Goal: Information Seeking & Learning: Check status

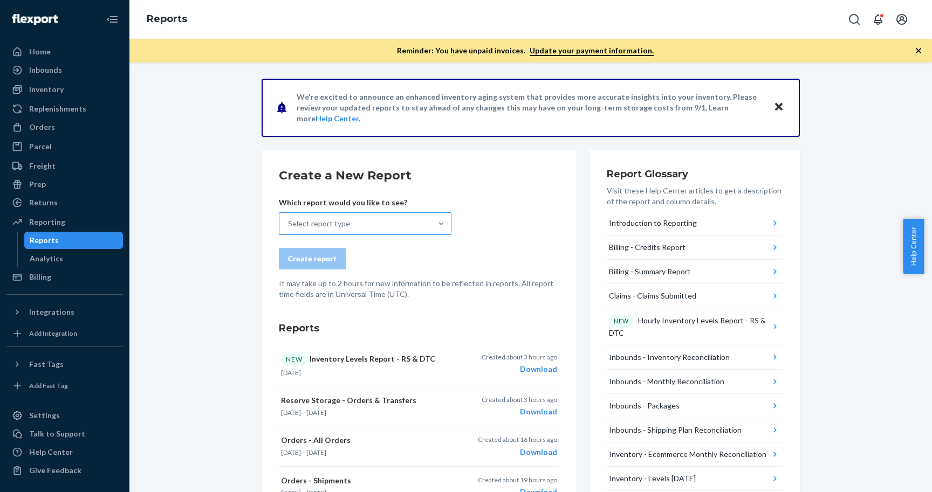
click at [383, 217] on div "Select report type" at bounding box center [355, 224] width 152 height 22
click at [289, 218] on input "Select report type" at bounding box center [288, 223] width 1 height 11
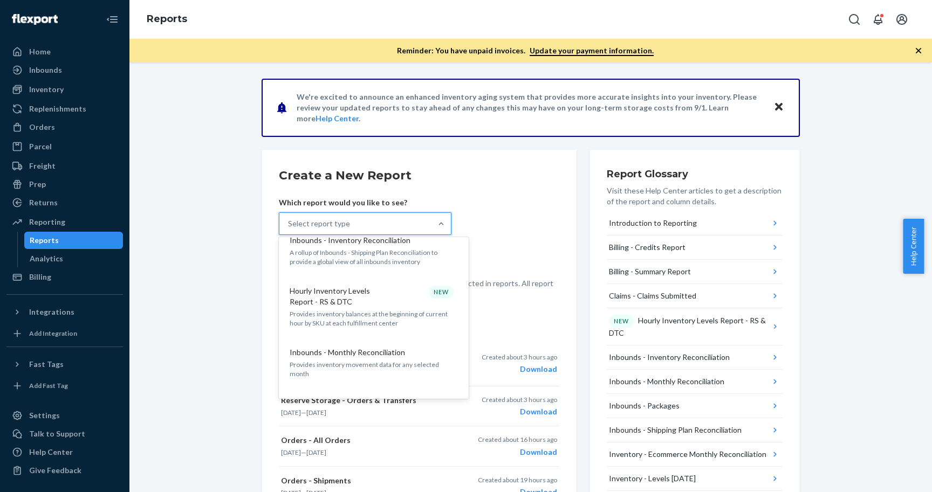
scroll to position [215, 0]
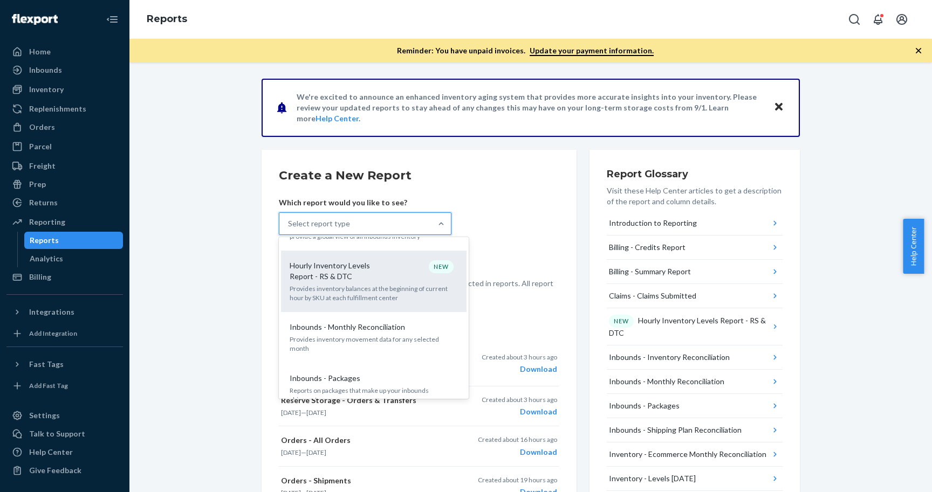
click at [391, 294] on p "Provides inventory balances at the beginning of current hour by SKU at each ful…" at bounding box center [373, 293] width 168 height 18
click at [289, 229] on input "option Hourly Inventory Levels Report - RS & DTC focused, 6 of 32. 32 results a…" at bounding box center [288, 223] width 1 height 11
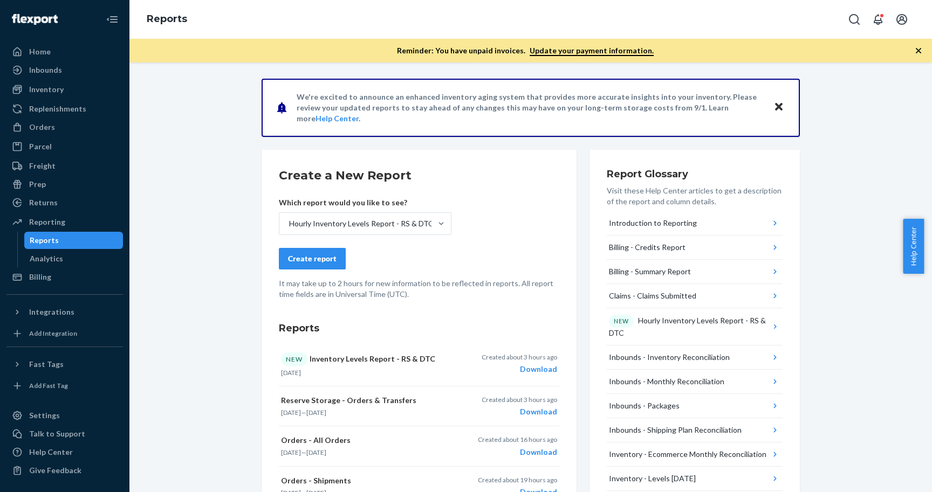
click at [321, 259] on div "Create report" at bounding box center [312, 258] width 49 height 11
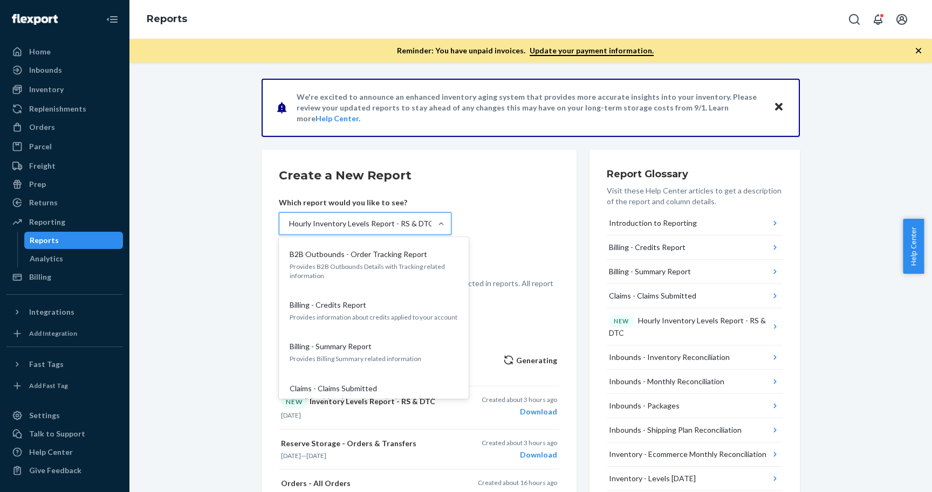
click at [362, 220] on div "Hourly Inventory Levels Report - RS & DTC" at bounding box center [361, 223] width 144 height 11
click at [289, 220] on input "option Hourly Inventory Levels Report - RS & DTC, selected. option B2B Outbound…" at bounding box center [288, 223] width 1 height 11
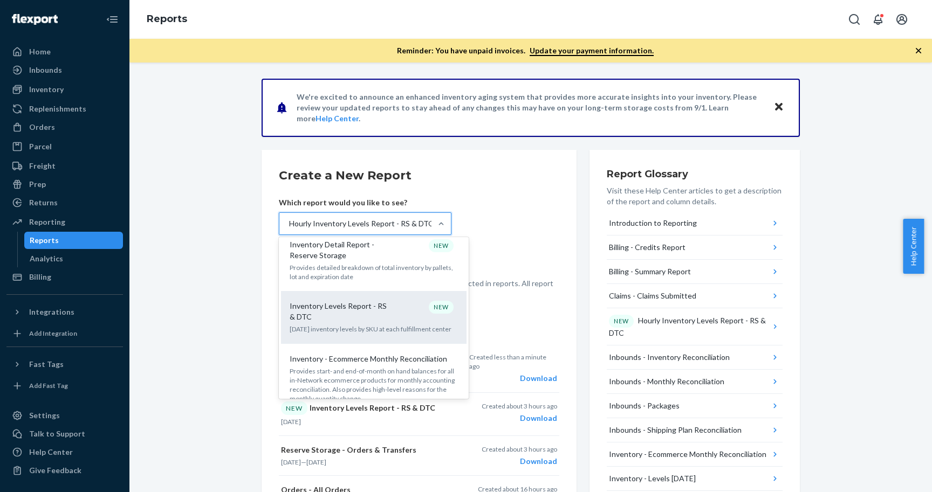
scroll to position [631, 0]
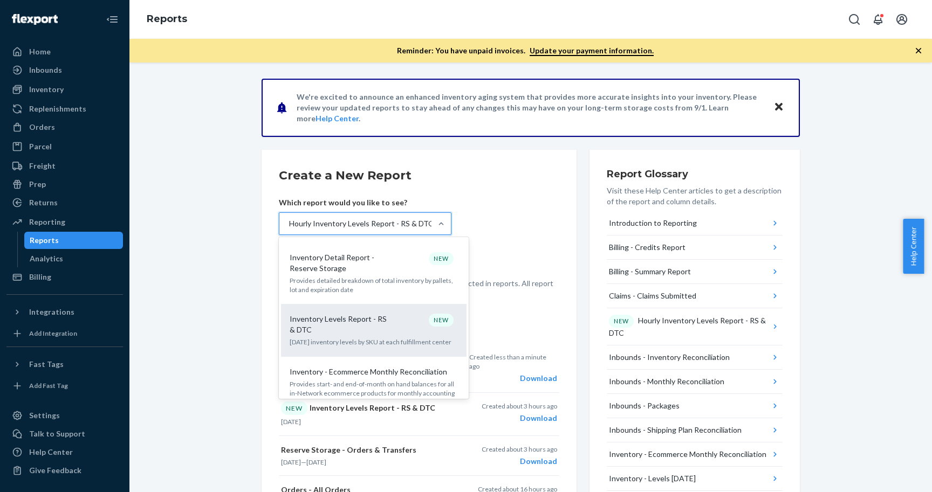
click at [375, 314] on p "Inventory Levels Report - RS & DTC" at bounding box center [341, 325] width 104 height 22
click at [289, 229] on input "option Hourly Inventory Levels Report - RS & DTC, selected. option Inventory Le…" at bounding box center [288, 223] width 1 height 11
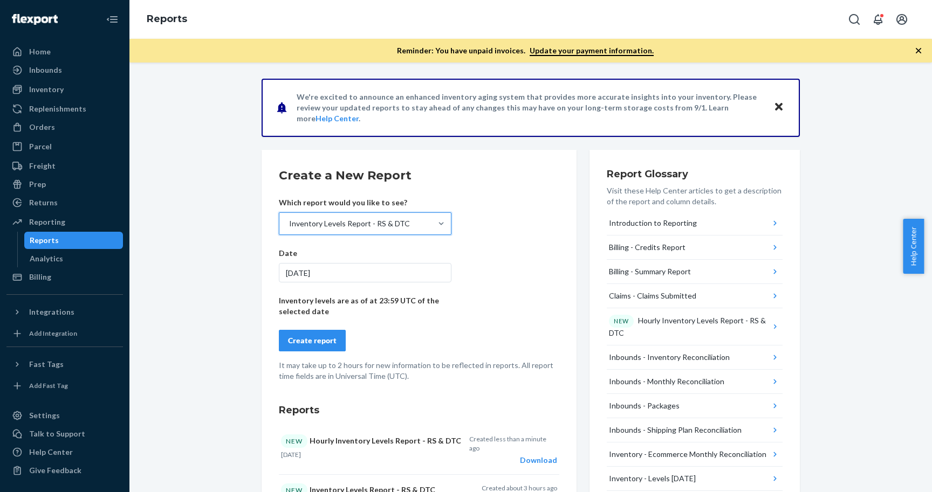
click at [385, 223] on div "Inventory Levels Report - RS & DTC" at bounding box center [349, 223] width 121 height 11
click at [289, 223] on input "option Inventory Levels Report - RS & DTC, selected. 0 results available. Selec…" at bounding box center [288, 223] width 1 height 11
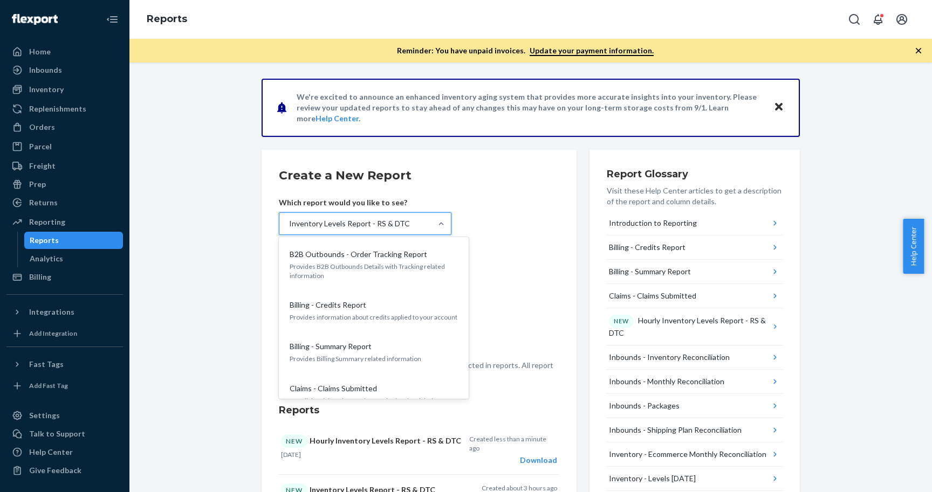
scroll to position [588, 0]
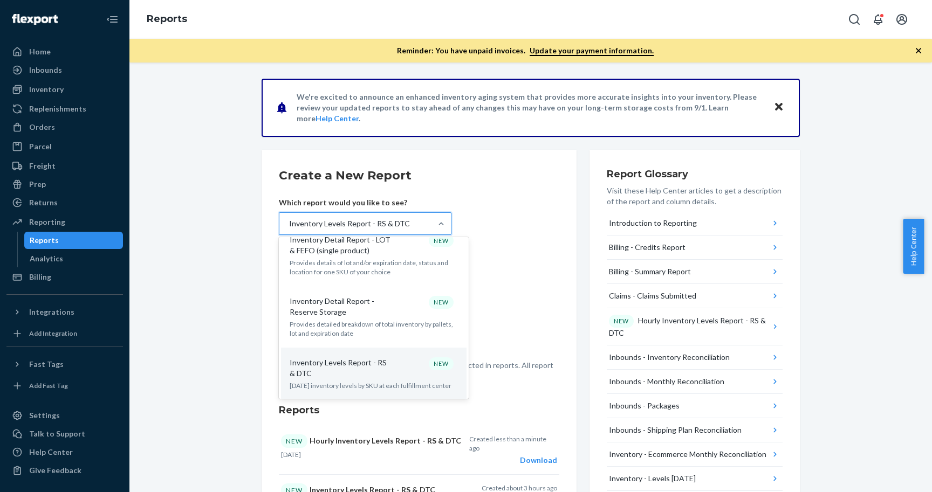
click at [385, 223] on div "Inventory Levels Report - RS & DTC" at bounding box center [349, 223] width 121 height 11
click at [289, 223] on input "option Inventory Levels Report - RS & DTC, selected. option Inventory Levels Re…" at bounding box center [288, 223] width 1 height 11
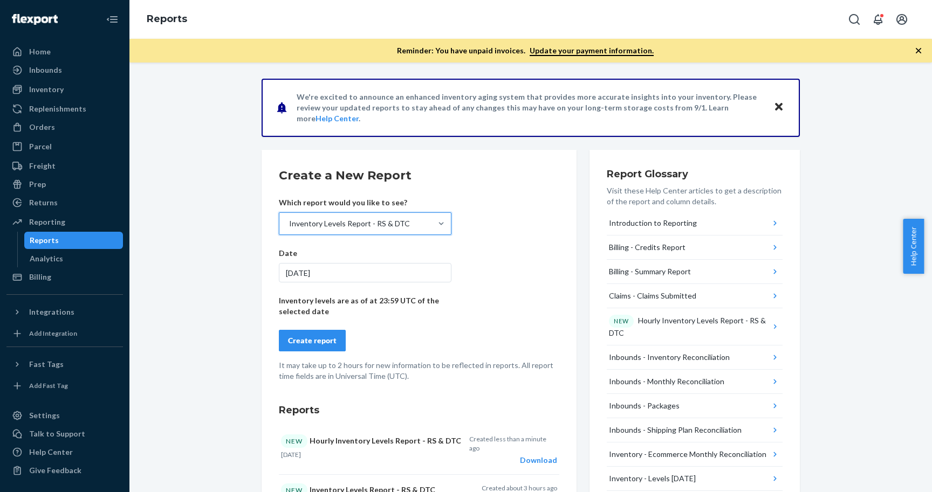
click at [333, 347] on button "Create report" at bounding box center [312, 341] width 67 height 22
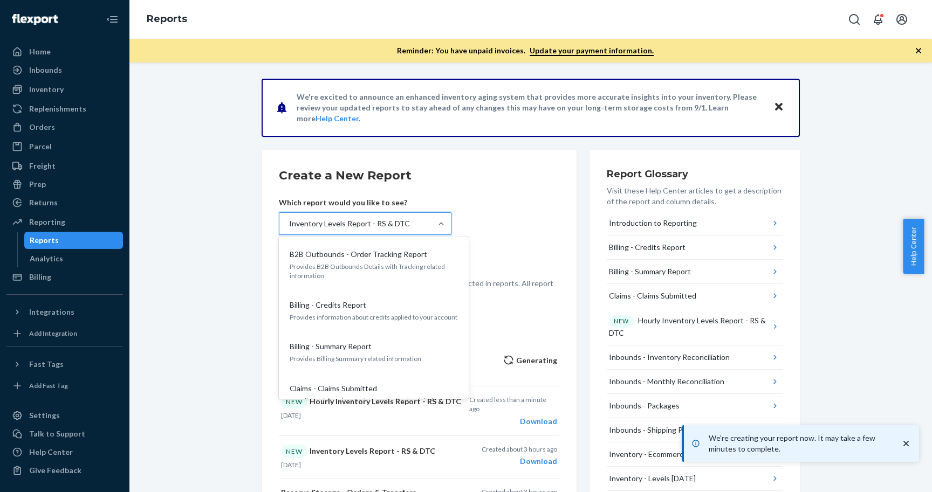
click at [401, 219] on div "Inventory Levels Report - RS & DTC" at bounding box center [355, 224] width 152 height 22
click at [289, 219] on input "option Inventory Levels Report - RS & DTC, selected. option B2B Outbounds - Ord…" at bounding box center [288, 223] width 1 height 11
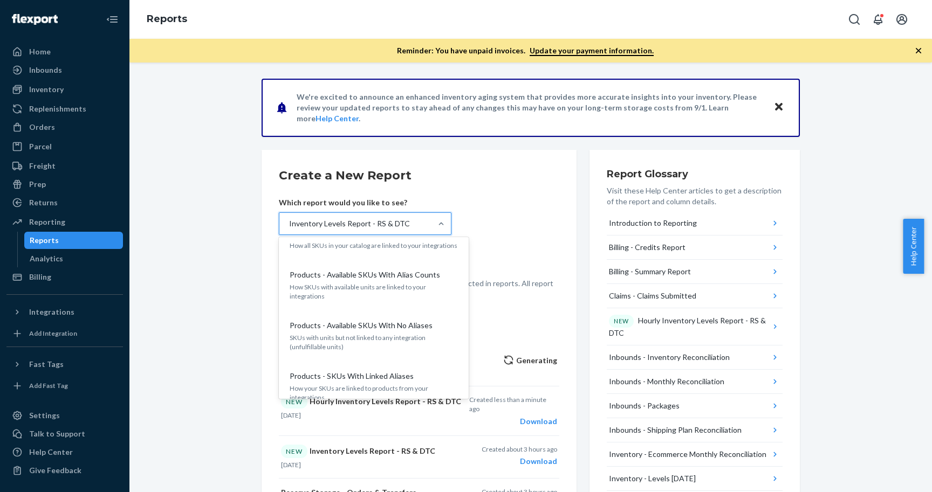
scroll to position [1254, 0]
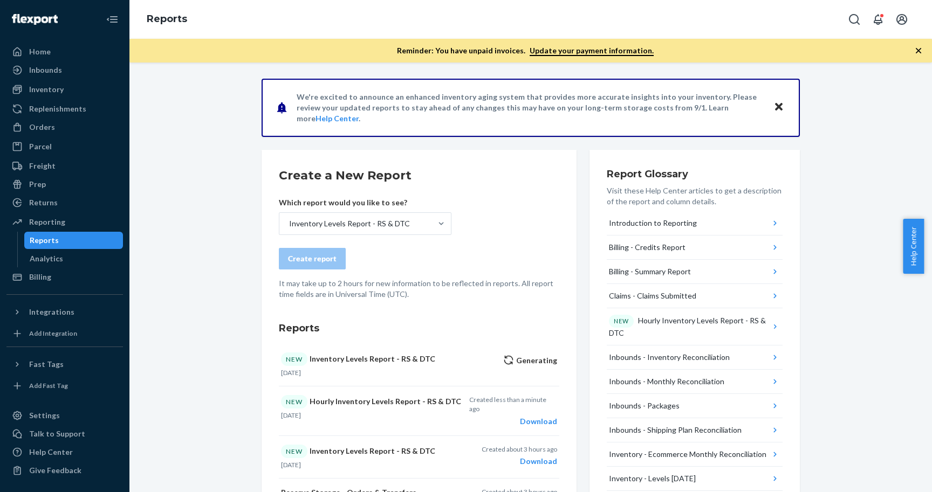
click at [499, 256] on div "Create report" at bounding box center [419, 259] width 280 height 22
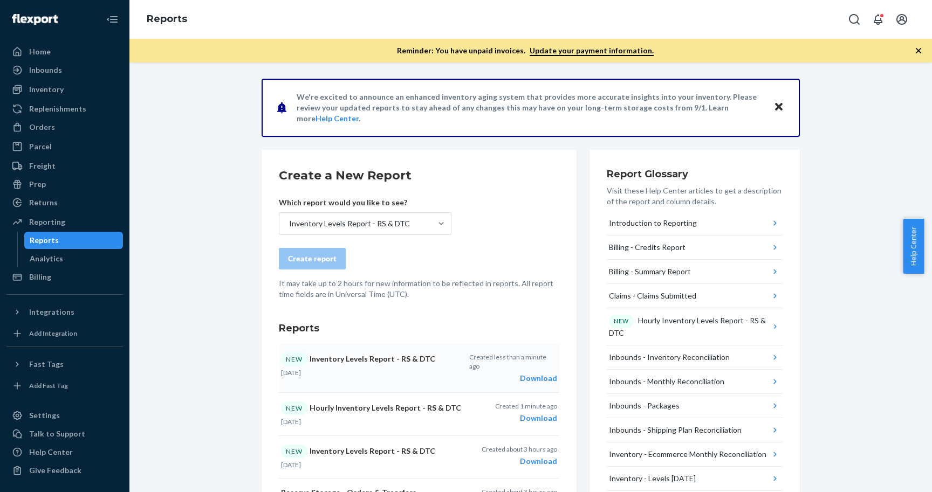
click at [530, 373] on div "Download" at bounding box center [513, 378] width 88 height 11
click at [98, 70] on div "Inbounds" at bounding box center [65, 70] width 114 height 15
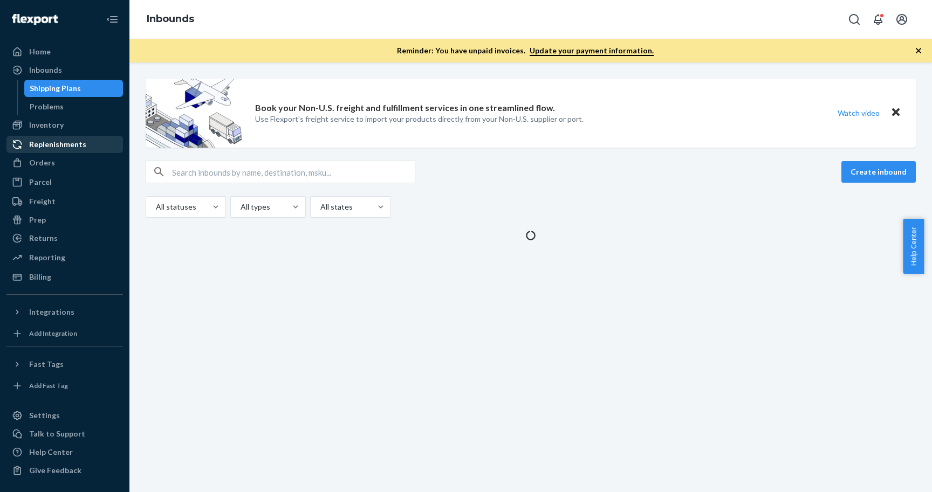
click at [104, 143] on div "Replenishments" at bounding box center [65, 144] width 114 height 15
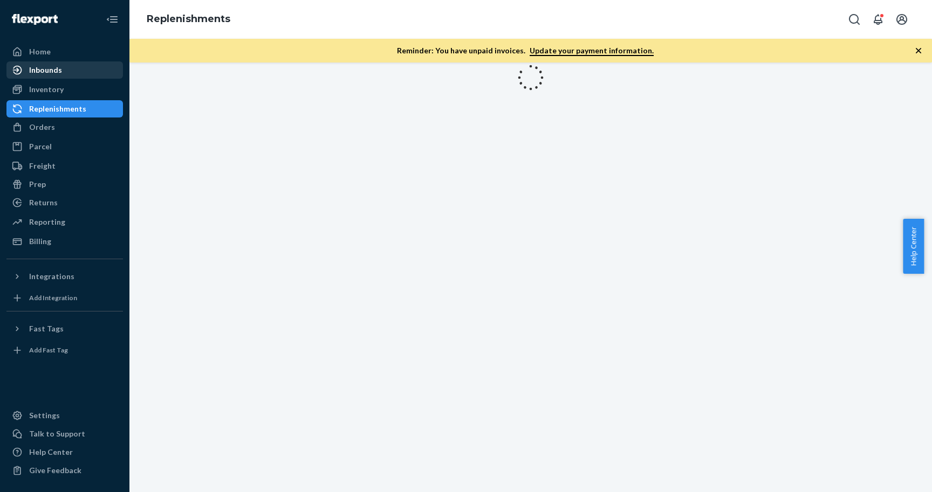
click at [88, 63] on div "Inbounds" at bounding box center [65, 70] width 114 height 15
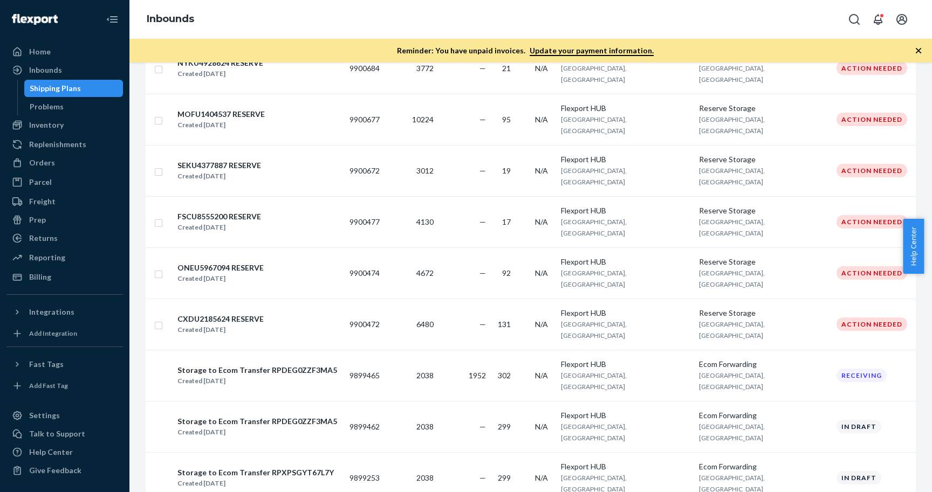
scroll to position [421, 0]
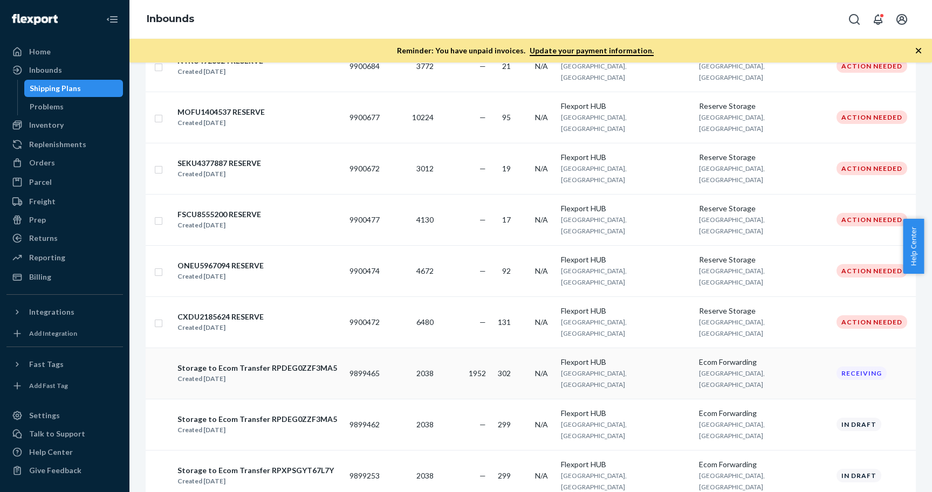
click at [384, 348] on td "9899465" at bounding box center [364, 373] width 39 height 51
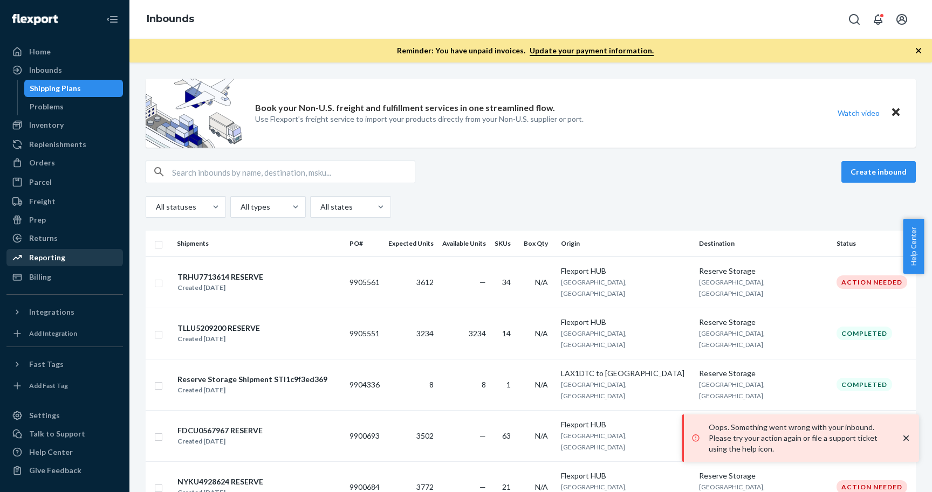
click at [91, 257] on div "Reporting" at bounding box center [65, 257] width 114 height 15
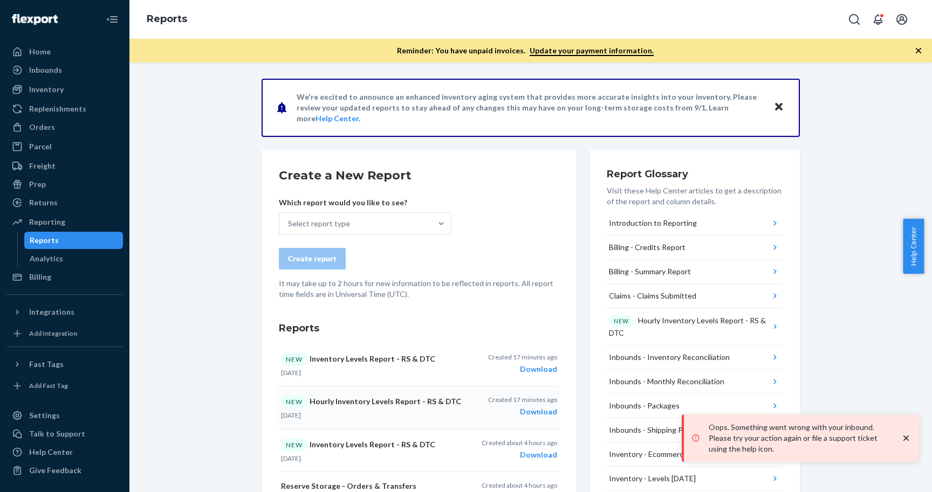
click at [544, 409] on div "Download" at bounding box center [522, 411] width 69 height 11
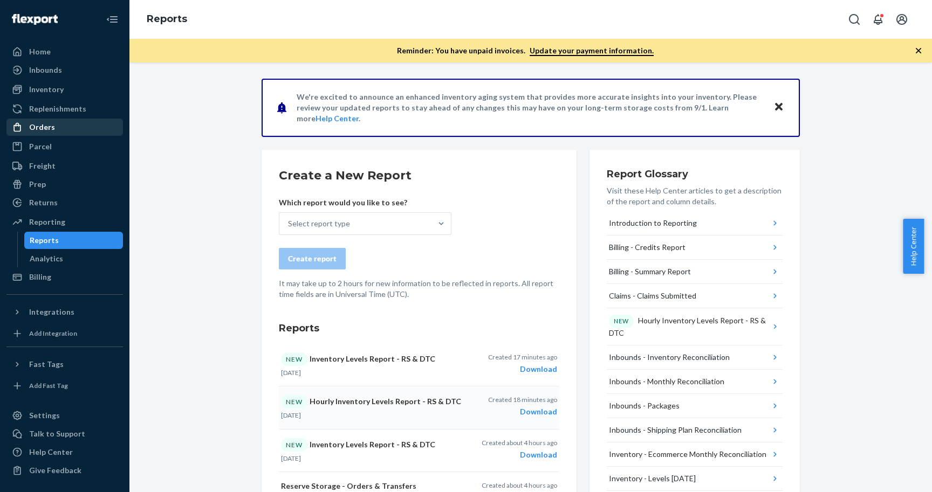
click at [95, 126] on div "Orders" at bounding box center [65, 127] width 114 height 15
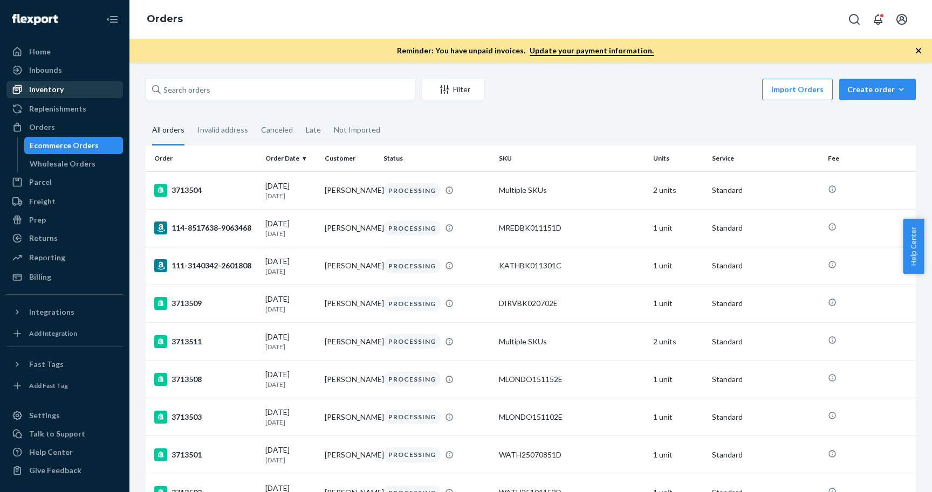
click at [96, 81] on link "Inventory" at bounding box center [64, 89] width 116 height 17
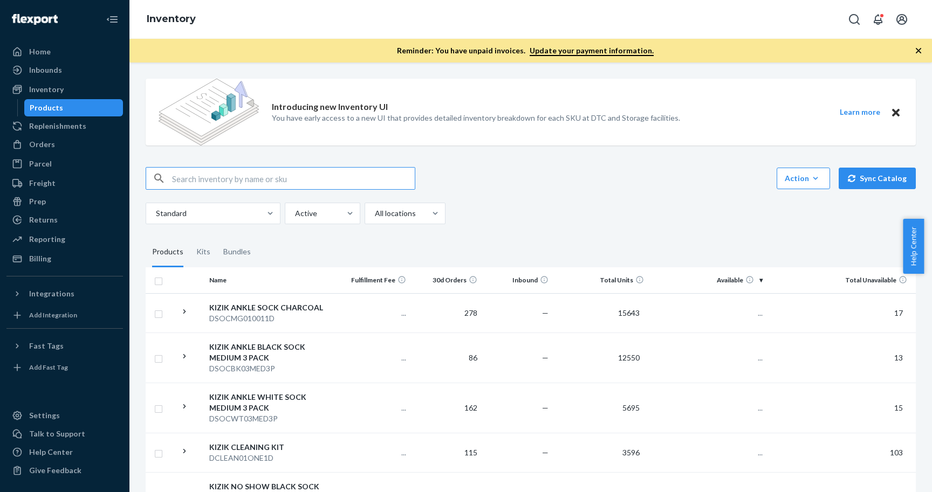
click at [267, 184] on input "text" at bounding box center [293, 179] width 243 height 22
type input "ATHENS BLUE MIST WIDE M6.5 / W8"
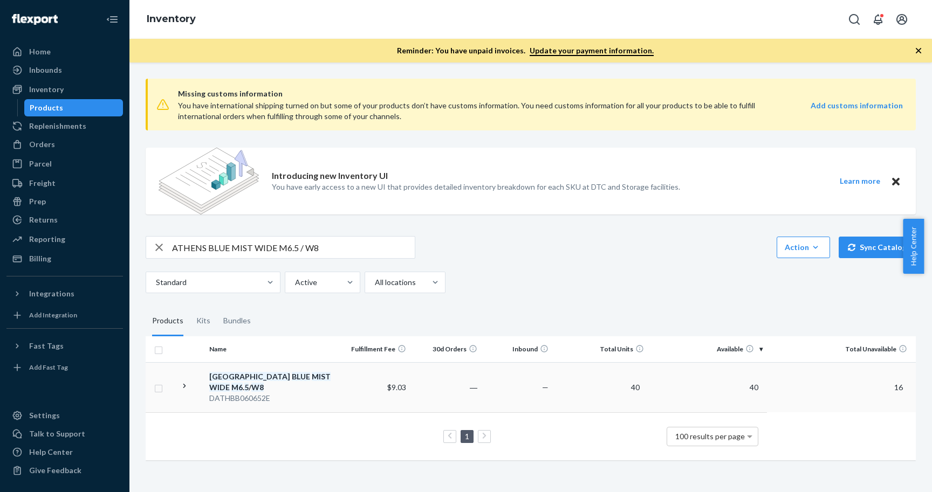
click at [717, 384] on td "40" at bounding box center [707, 387] width 119 height 50
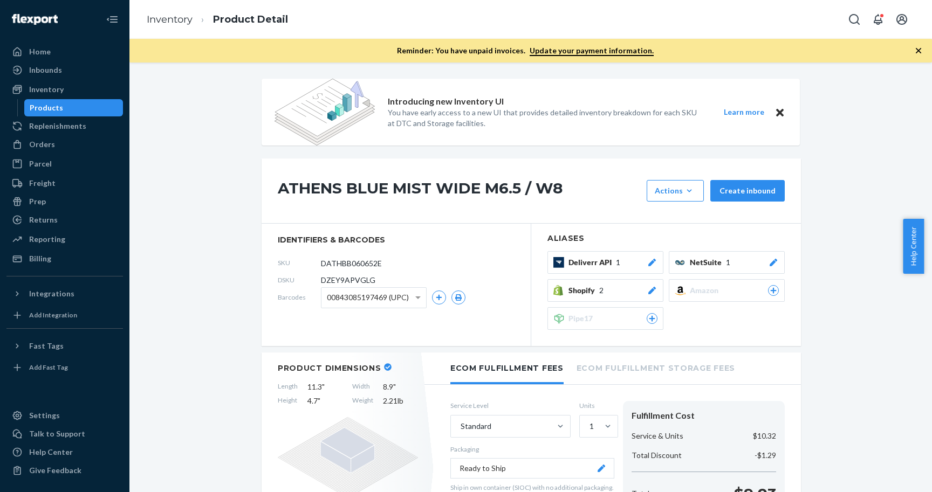
click at [435, 191] on h1 "ATHENS BLUE MIST WIDE M6.5 / W8" at bounding box center [459, 191] width 363 height 22
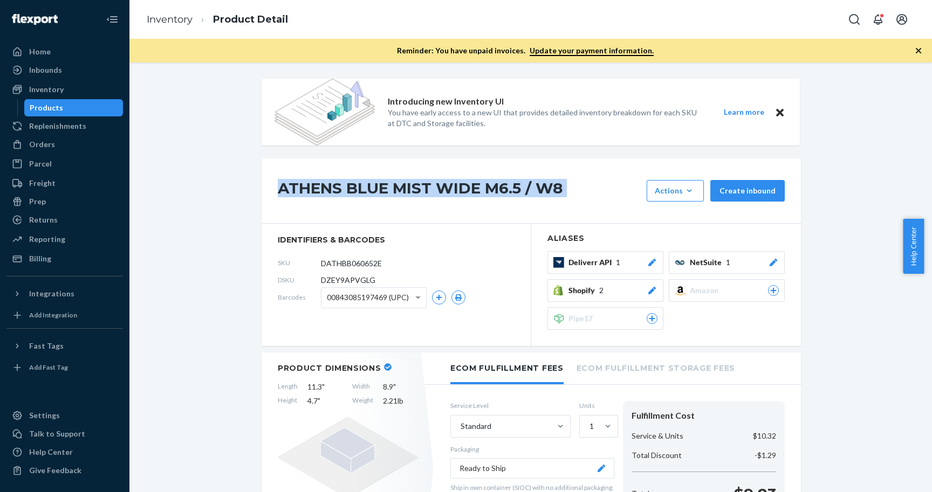
click at [435, 191] on h1 "ATHENS BLUE MIST WIDE M6.5 / W8" at bounding box center [459, 191] width 363 height 22
copy div "ATHENS BLUE MIST WIDE M6.5 / W8"
